Goal: Information Seeking & Learning: Understand process/instructions

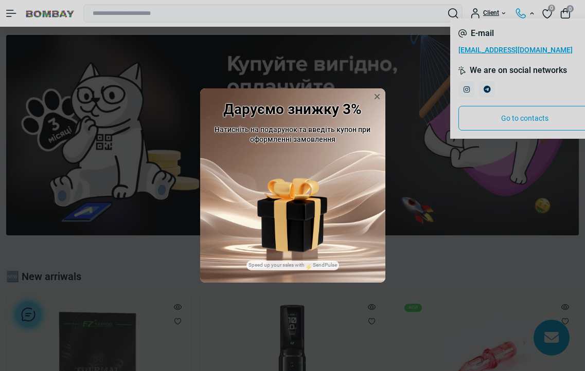
click at [529, 13] on div "Даруємо знижку 3% Натисніть на подарунок та введіть купон при оформленні замовл…" at bounding box center [292, 185] width 585 height 371
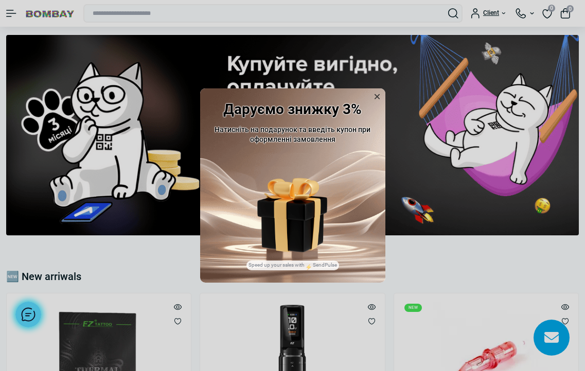
click at [376, 98] on icon at bounding box center [377, 96] width 5 height 5
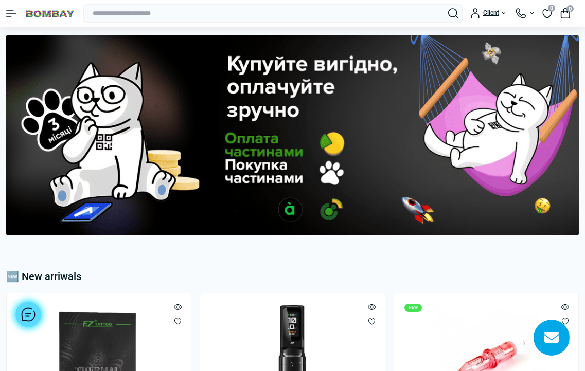
click at [473, 15] on div "Client" at bounding box center [489, 13] width 37 height 10
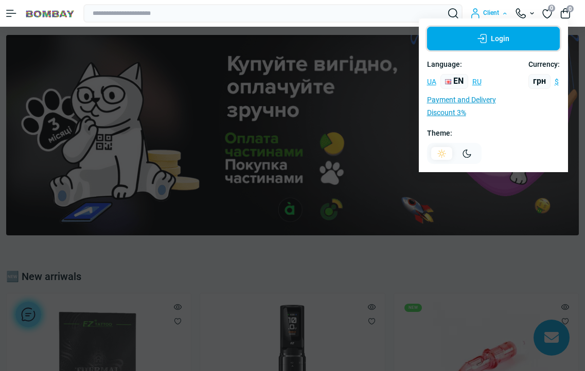
click at [497, 37] on button "Login" at bounding box center [493, 39] width 133 height 24
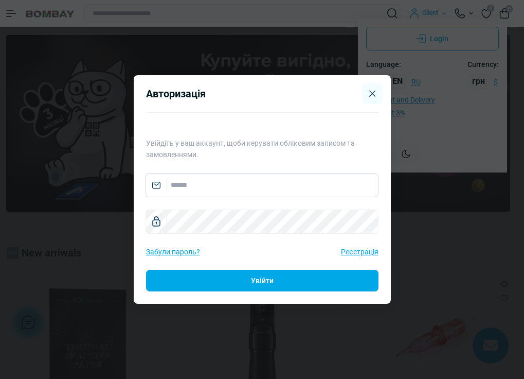
paste input "**********"
type input "**********"
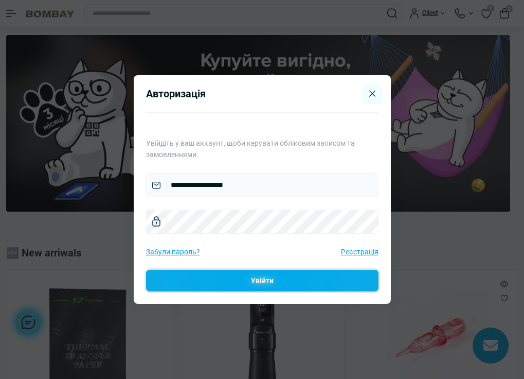
click at [209, 275] on button "Увійти" at bounding box center [262, 281] width 233 height 22
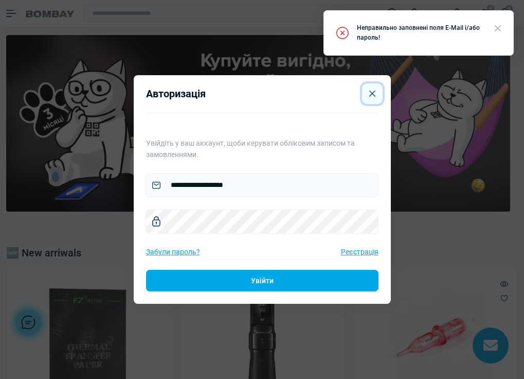
click at [369, 93] on icon "Close" at bounding box center [372, 93] width 6 height 7
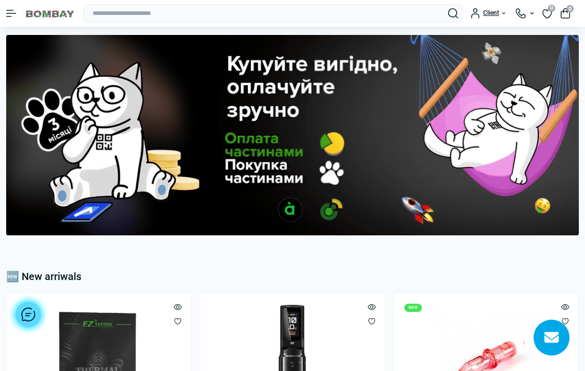
click at [493, 17] on div "Client" at bounding box center [489, 13] width 37 height 10
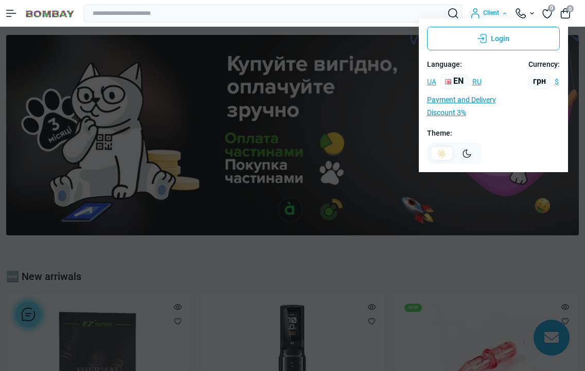
click at [493, 17] on div "Client" at bounding box center [489, 13] width 37 height 10
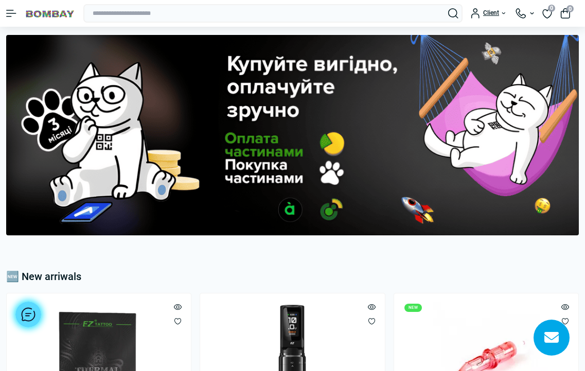
click at [503, 12] on div "Client" at bounding box center [489, 13] width 37 height 10
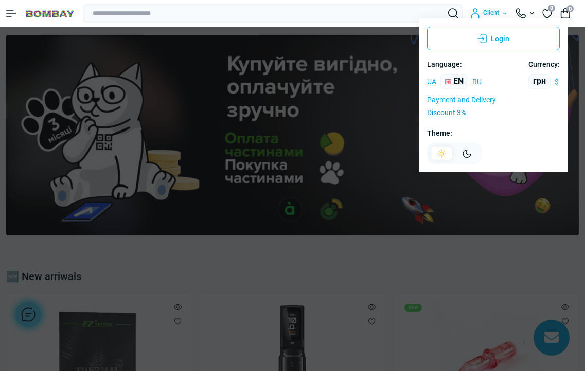
click at [462, 99] on link "Payment and Delivery" at bounding box center [461, 100] width 69 height 8
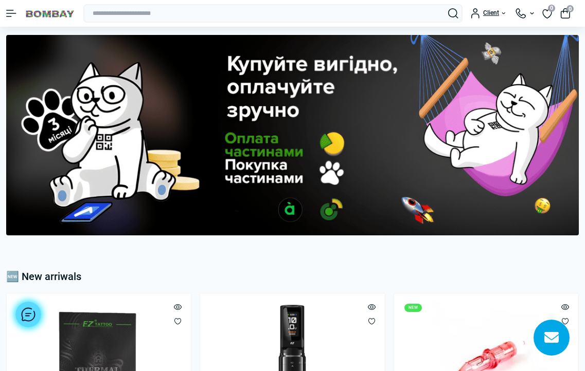
click at [11, 13] on button "Menu" at bounding box center [11, 13] width 10 height 7
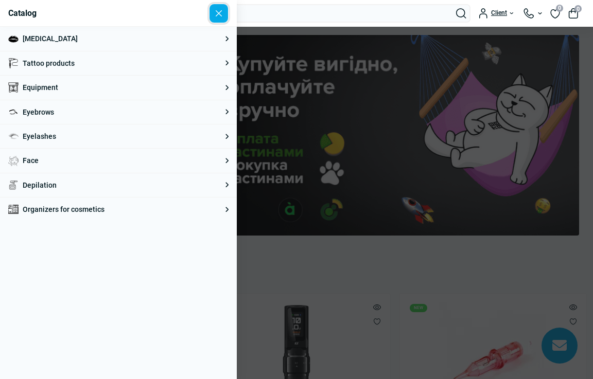
click at [222, 8] on button "Close" at bounding box center [219, 14] width 20 height 20
